Goal: Task Accomplishment & Management: Manage account settings

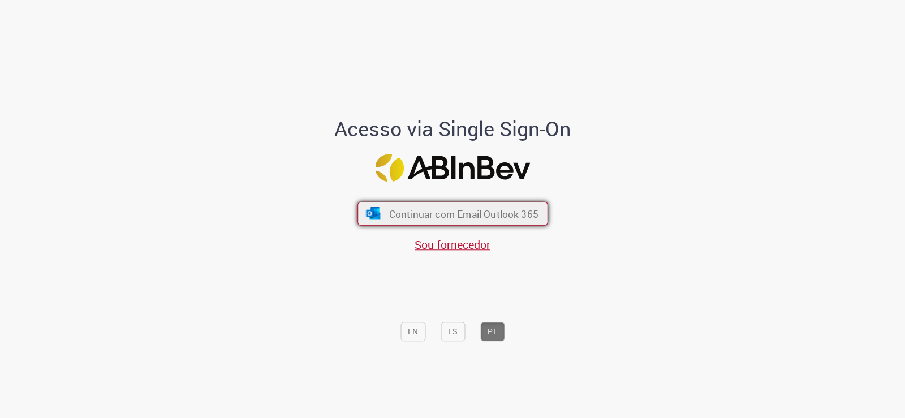
click at [454, 223] on button "Continuar com Email Outlook 365" at bounding box center [452, 214] width 191 height 24
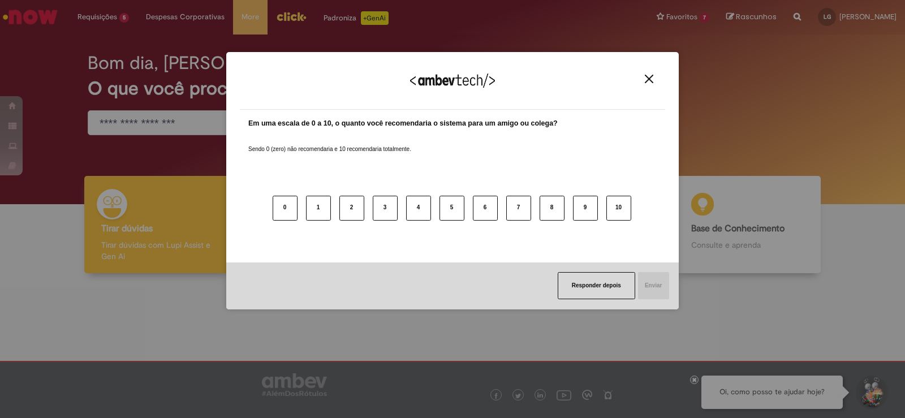
click at [649, 79] on img "Close" at bounding box center [649, 79] width 8 height 8
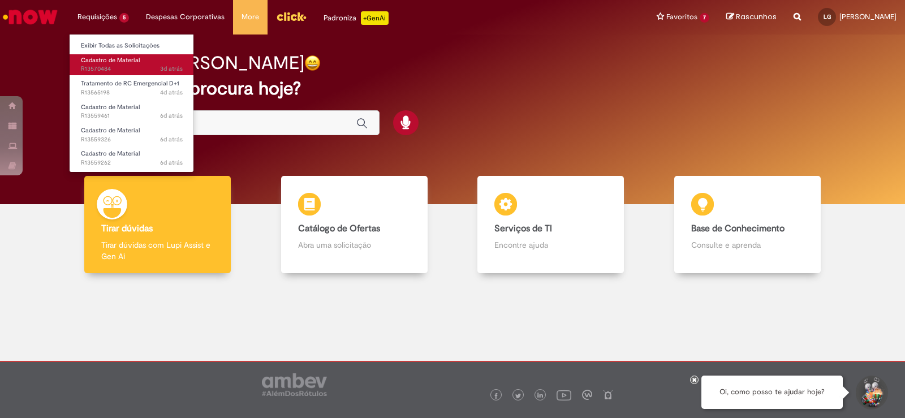
click at [136, 61] on span "Cadastro de Material" at bounding box center [110, 60] width 59 height 8
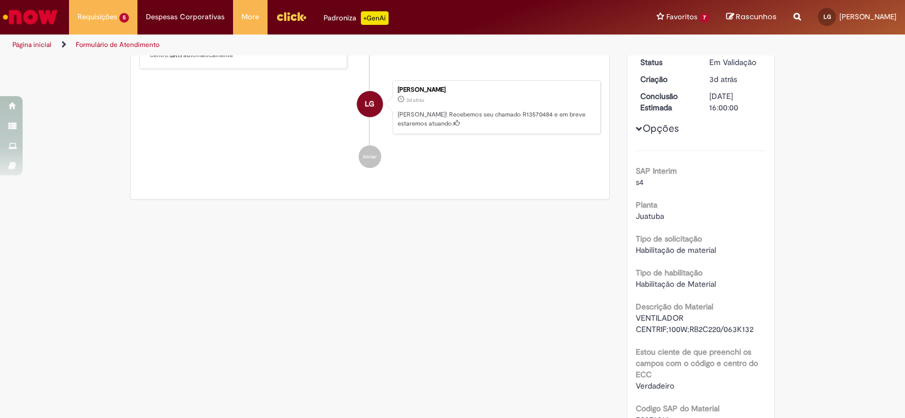
scroll to position [57, 0]
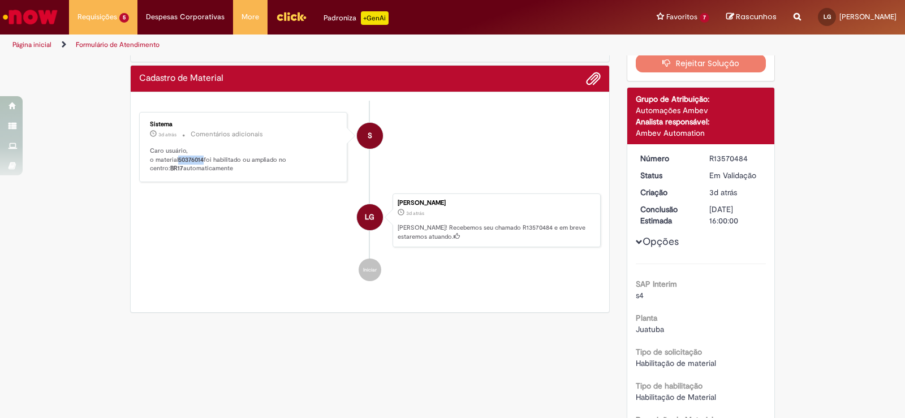
drag, startPoint x: 201, startPoint y: 159, endPoint x: 177, endPoint y: 161, distance: 23.9
click at [178, 161] on b "50376014" at bounding box center [190, 160] width 25 height 8
copy b "50376014"
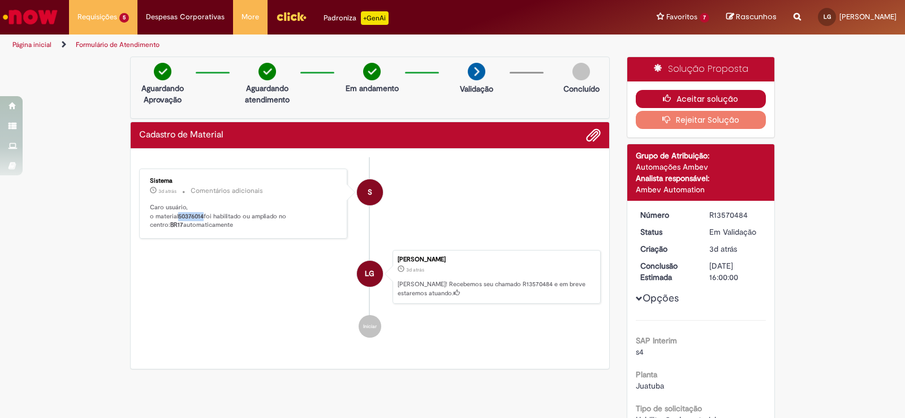
click at [685, 96] on button "Aceitar solução" at bounding box center [701, 99] width 131 height 18
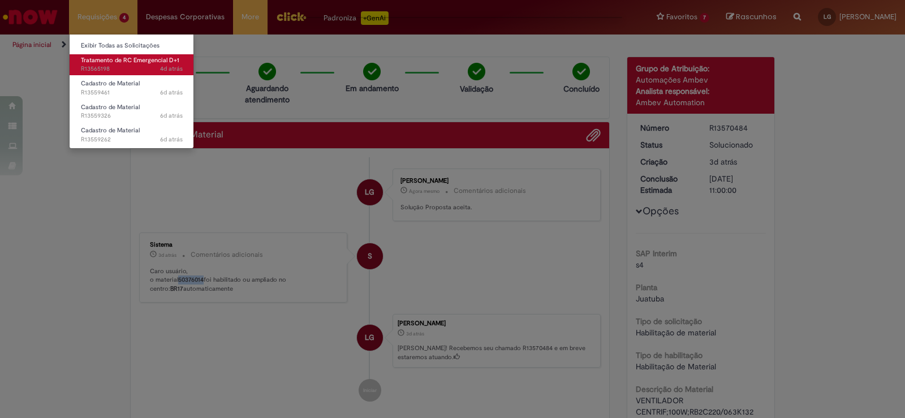
click at [114, 61] on span "Tratamento de RC Emergencial D+1" at bounding box center [130, 60] width 98 height 8
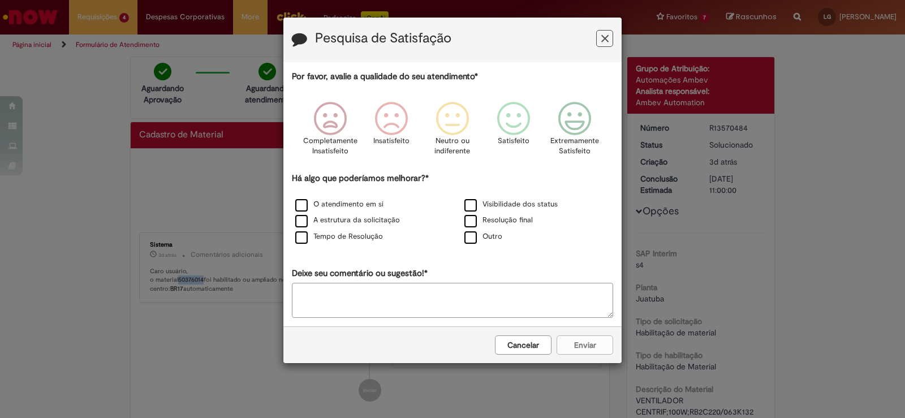
click at [605, 38] on icon "Feedback" at bounding box center [604, 39] width 7 height 12
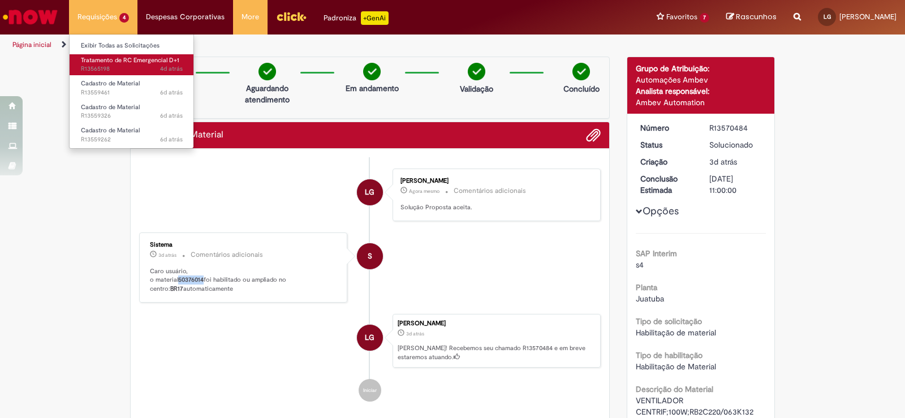
click at [111, 62] on span "Tratamento de RC Emergencial D+1" at bounding box center [130, 60] width 98 height 8
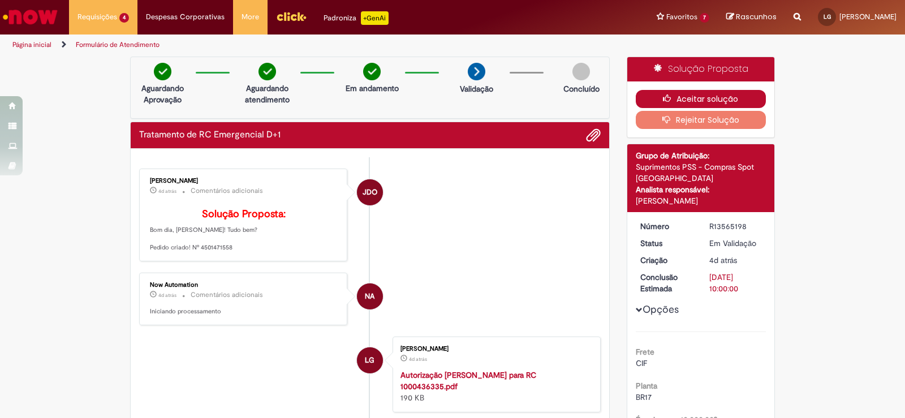
click at [664, 98] on icon "button" at bounding box center [670, 98] width 14 height 8
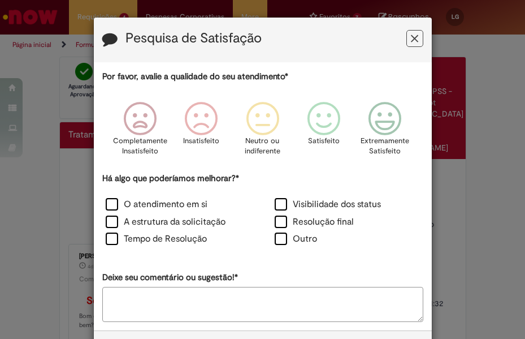
click at [258, 7] on div "Pesquisa de Satisfação Por favor, avalie a qualidade do seu atendimento* Comple…" at bounding box center [262, 169] width 525 height 339
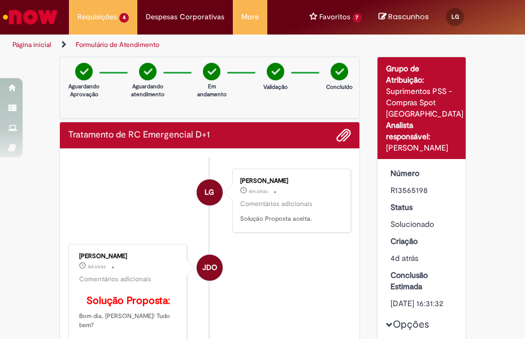
click at [258, 7] on li "More Minhas Pastas Gestão de acessos Solicitar Compra Colabora" at bounding box center [250, 17] width 35 height 34
click at [370, 14] on div "Rascunhos Sua Lista de rascunhos está vazia Após adicionar itens à Lista de ras…" at bounding box center [403, 17] width 67 height 35
click at [440, 42] on div "Página inicial Formulário de Atendimento" at bounding box center [262, 45] width 525 height 21
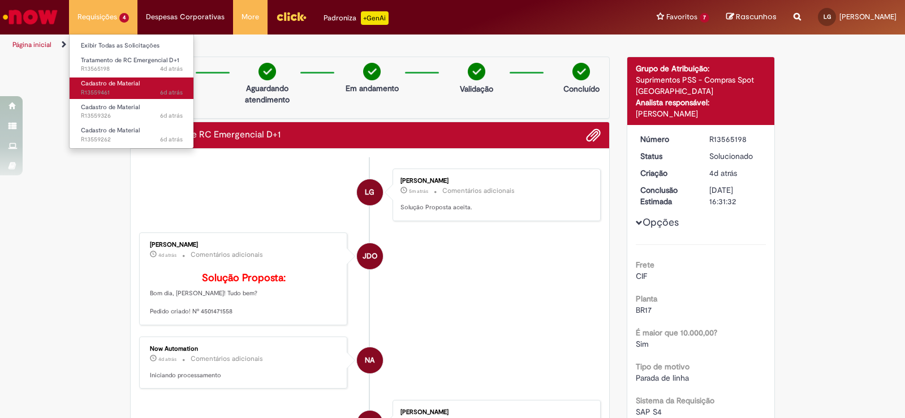
click at [94, 82] on span "Cadastro de Material" at bounding box center [110, 83] width 59 height 8
